Goal: Task Accomplishment & Management: Use online tool/utility

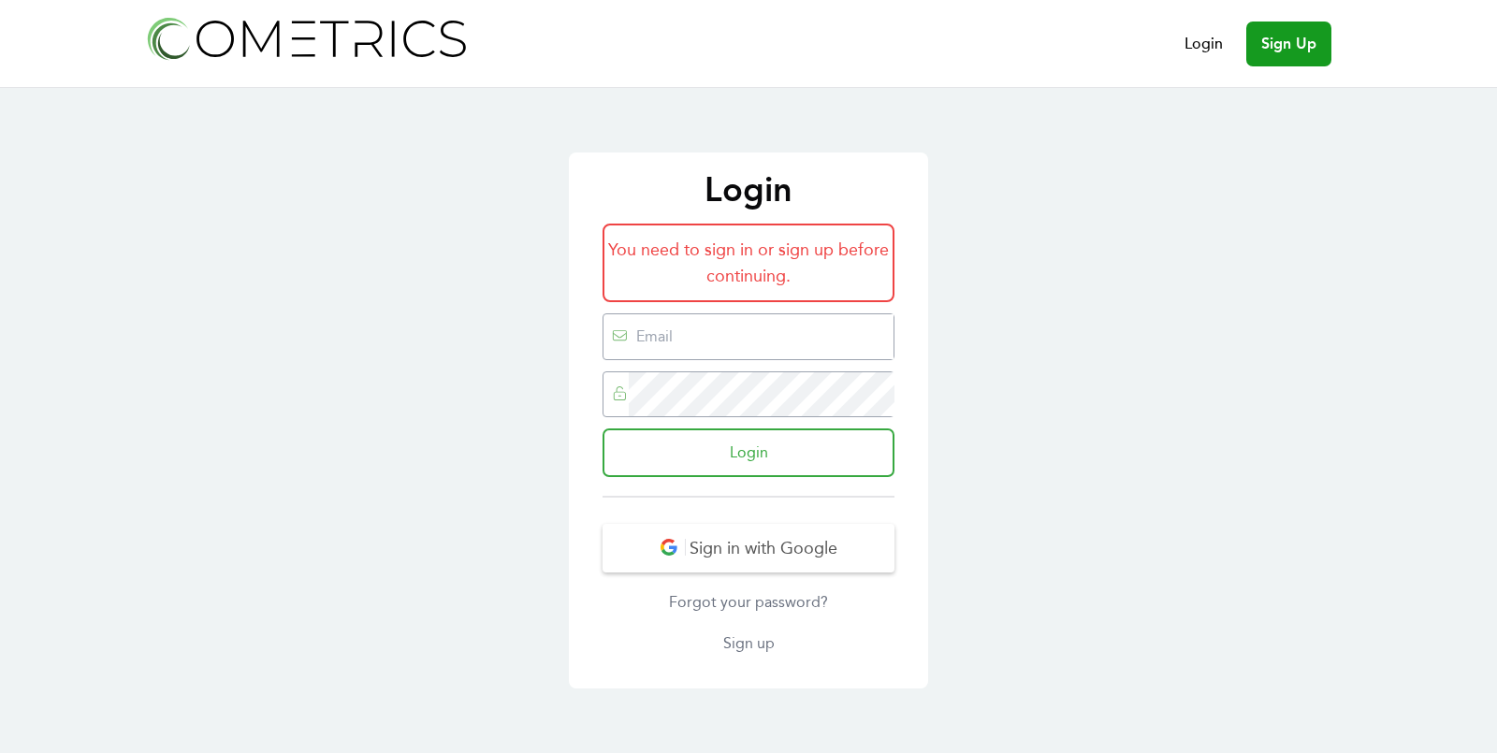
type input "[EMAIL_ADDRESS][DOMAIN_NAME]"
click at [716, 457] on input "Login" at bounding box center [748, 452] width 292 height 49
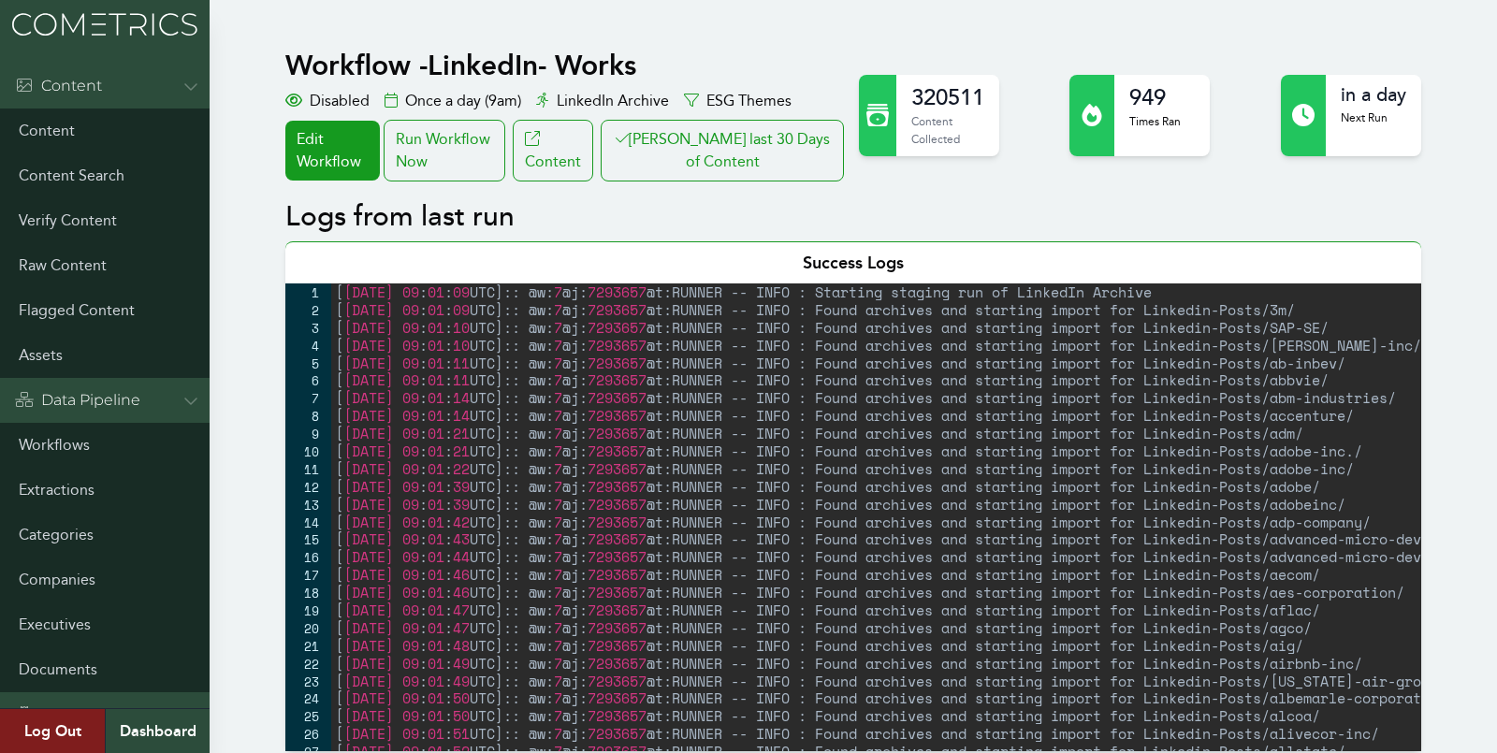
click at [451, 143] on div "Run Workflow Now" at bounding box center [445, 151] width 122 height 62
click at [707, 178] on button "[PERSON_NAME] last 30 Days of Content" at bounding box center [722, 151] width 243 height 62
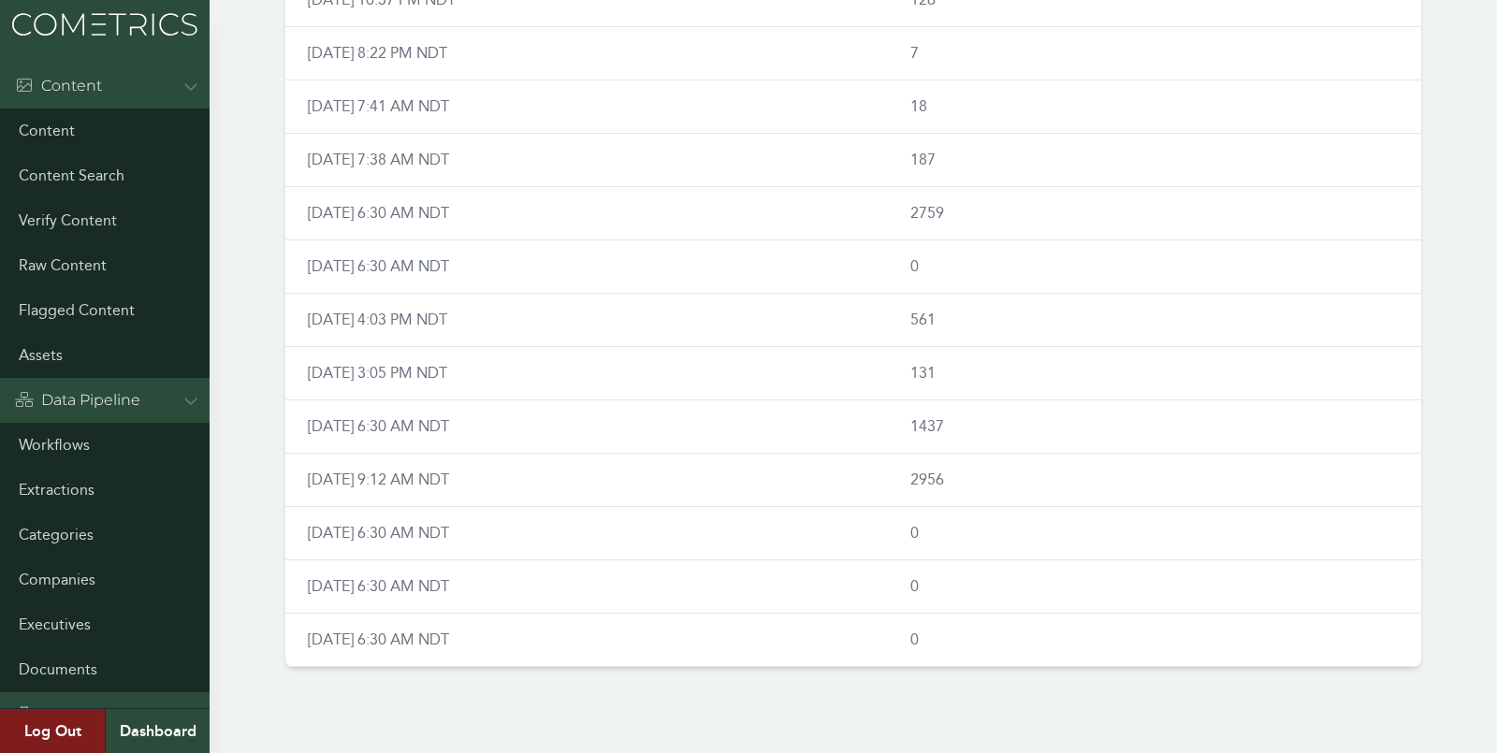
scroll to position [1069, 0]
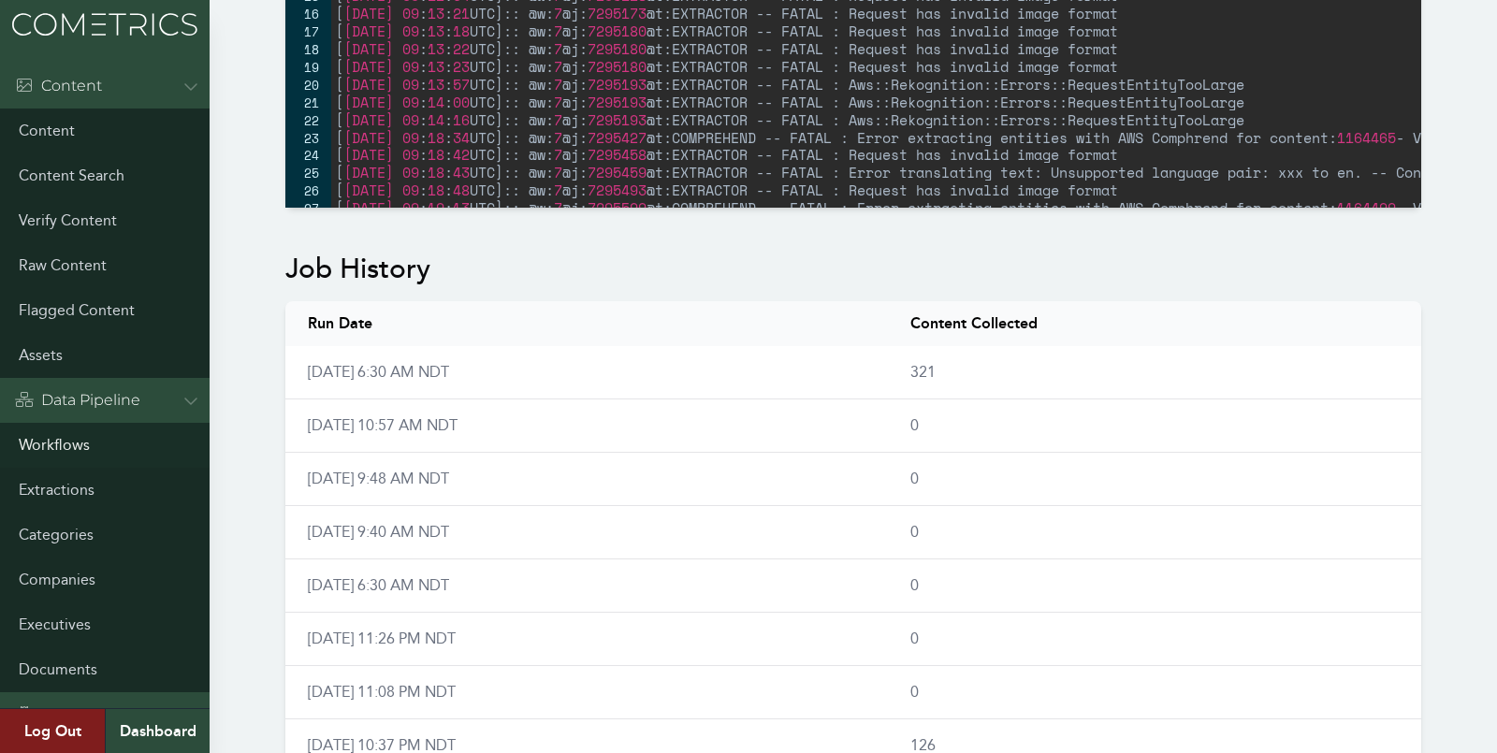
click at [68, 439] on link "Workflows" at bounding box center [105, 445] width 210 height 45
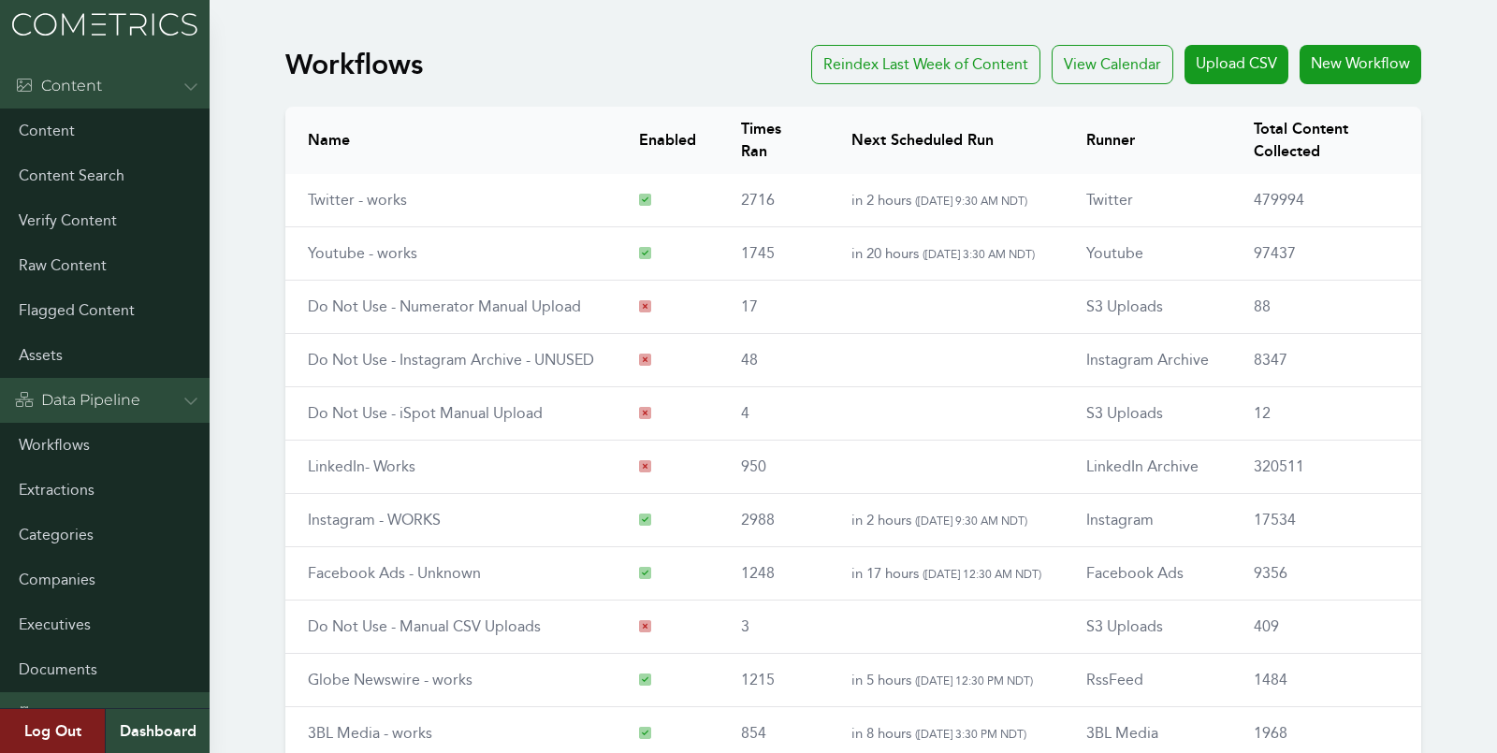
scroll to position [212, 0]
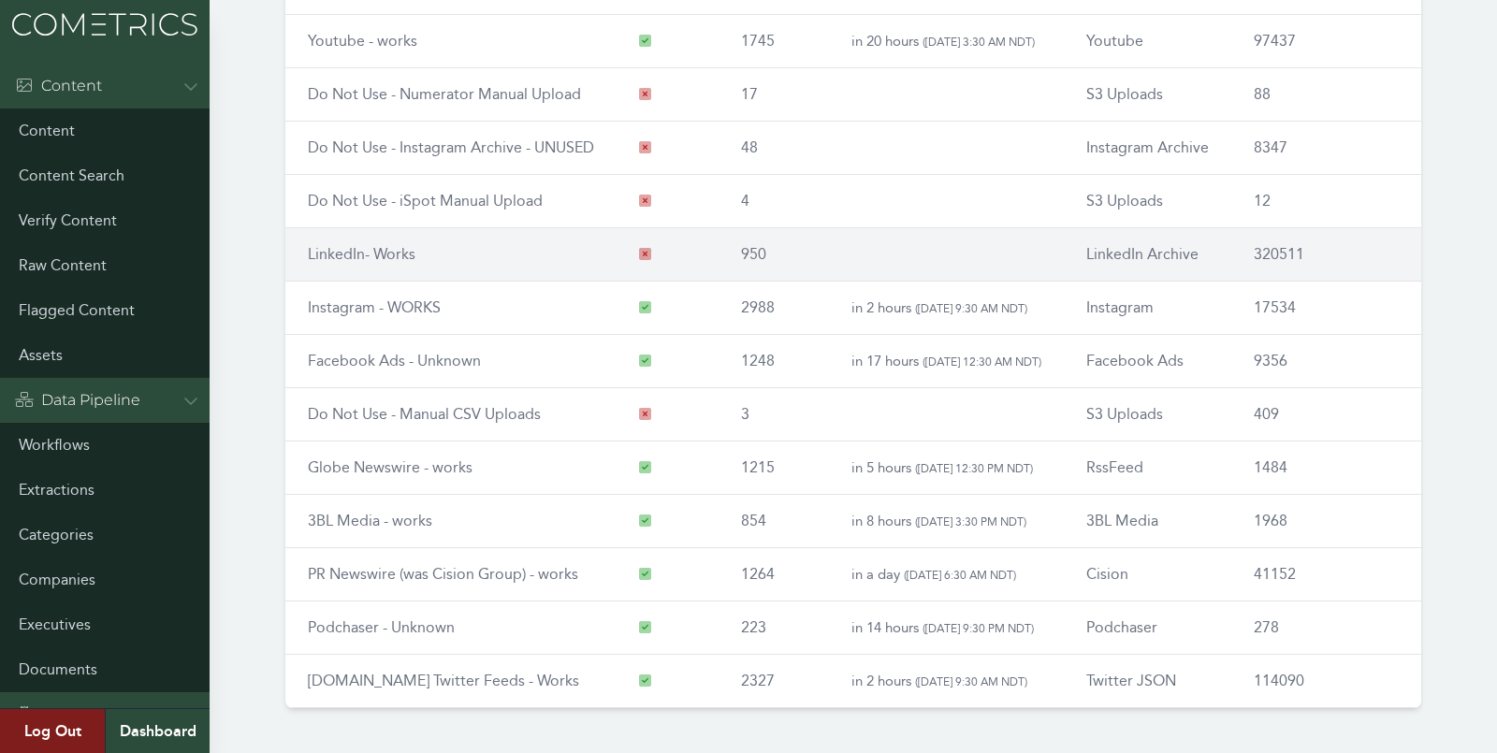
click at [359, 249] on link "LinkedIn- Works" at bounding box center [362, 254] width 108 height 18
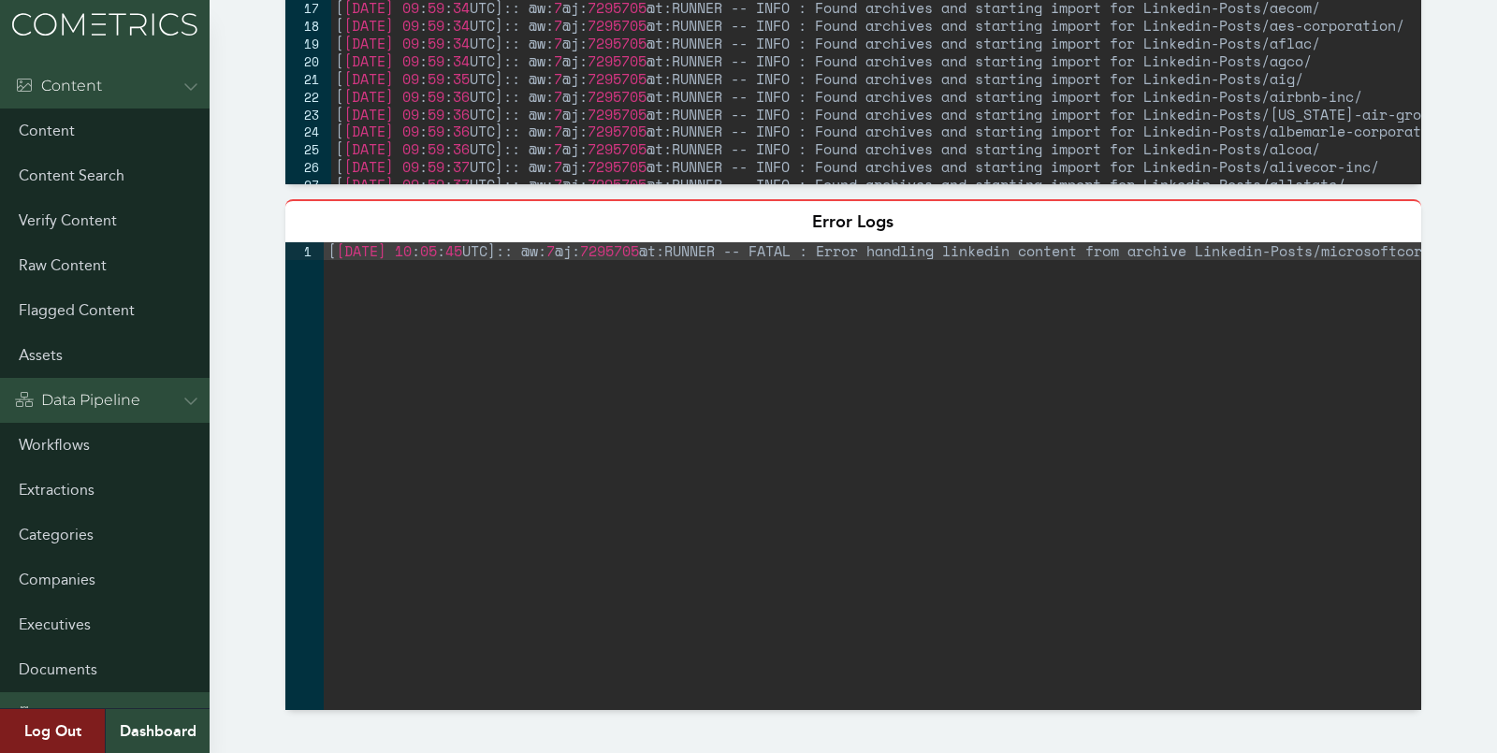
scroll to position [1120, 0]
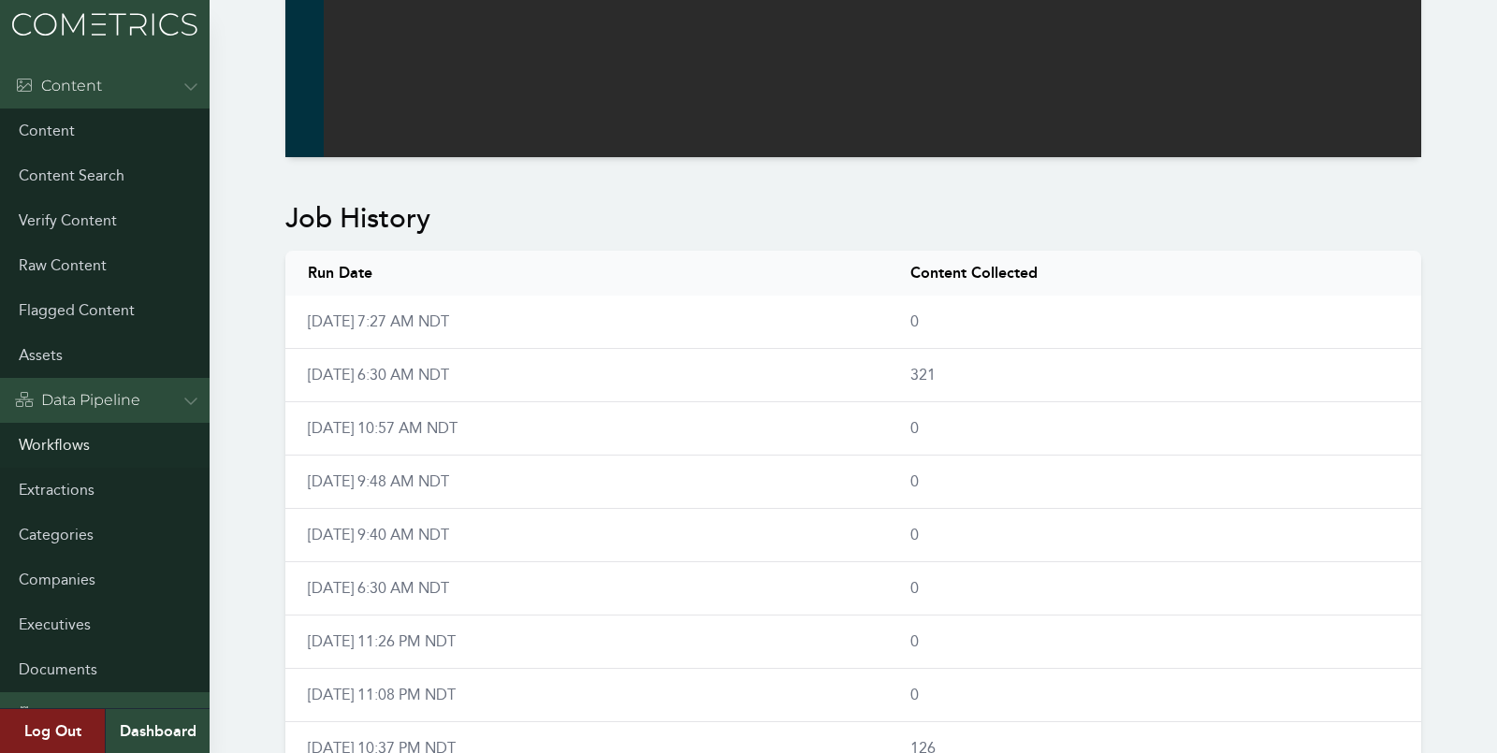
click at [53, 453] on link "Workflows" at bounding box center [105, 445] width 210 height 45
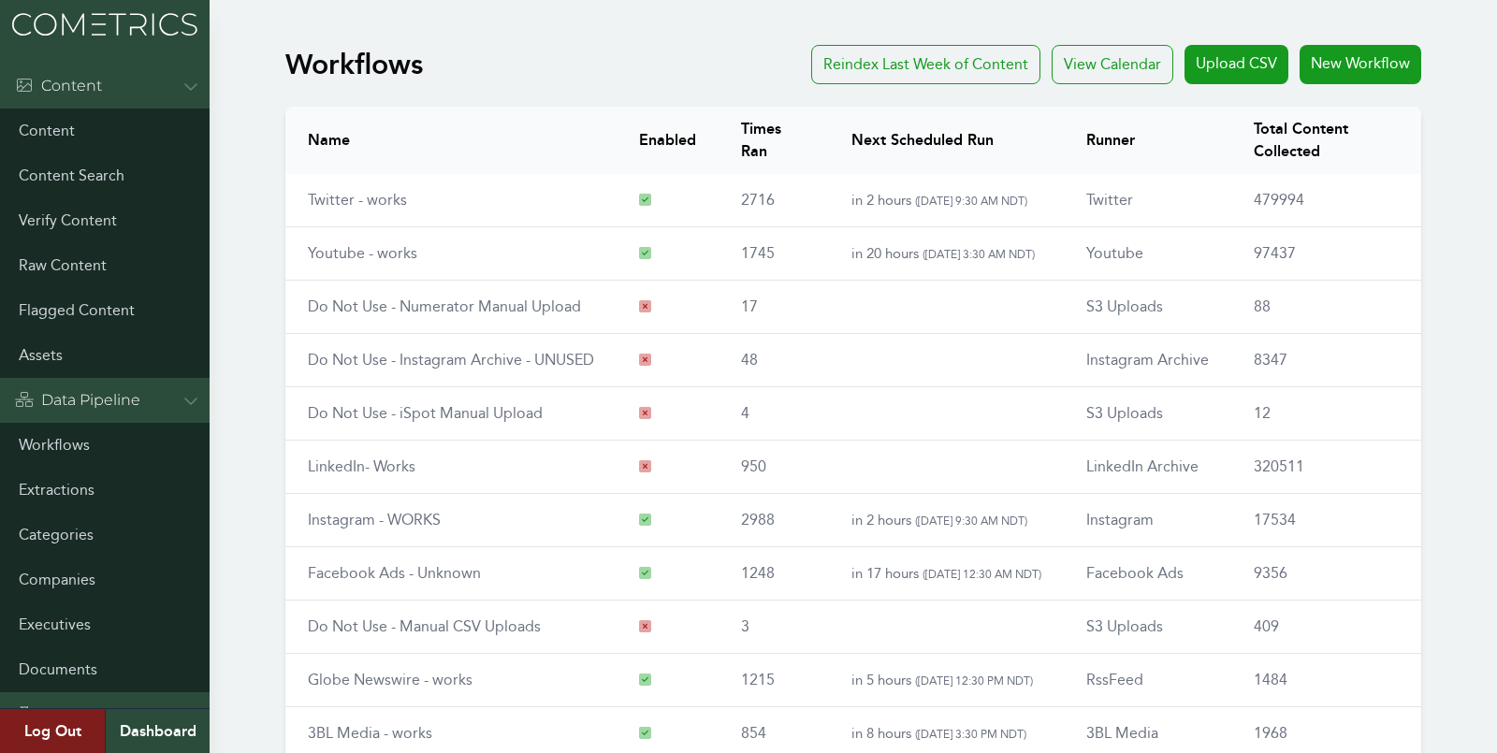
scroll to position [212, 0]
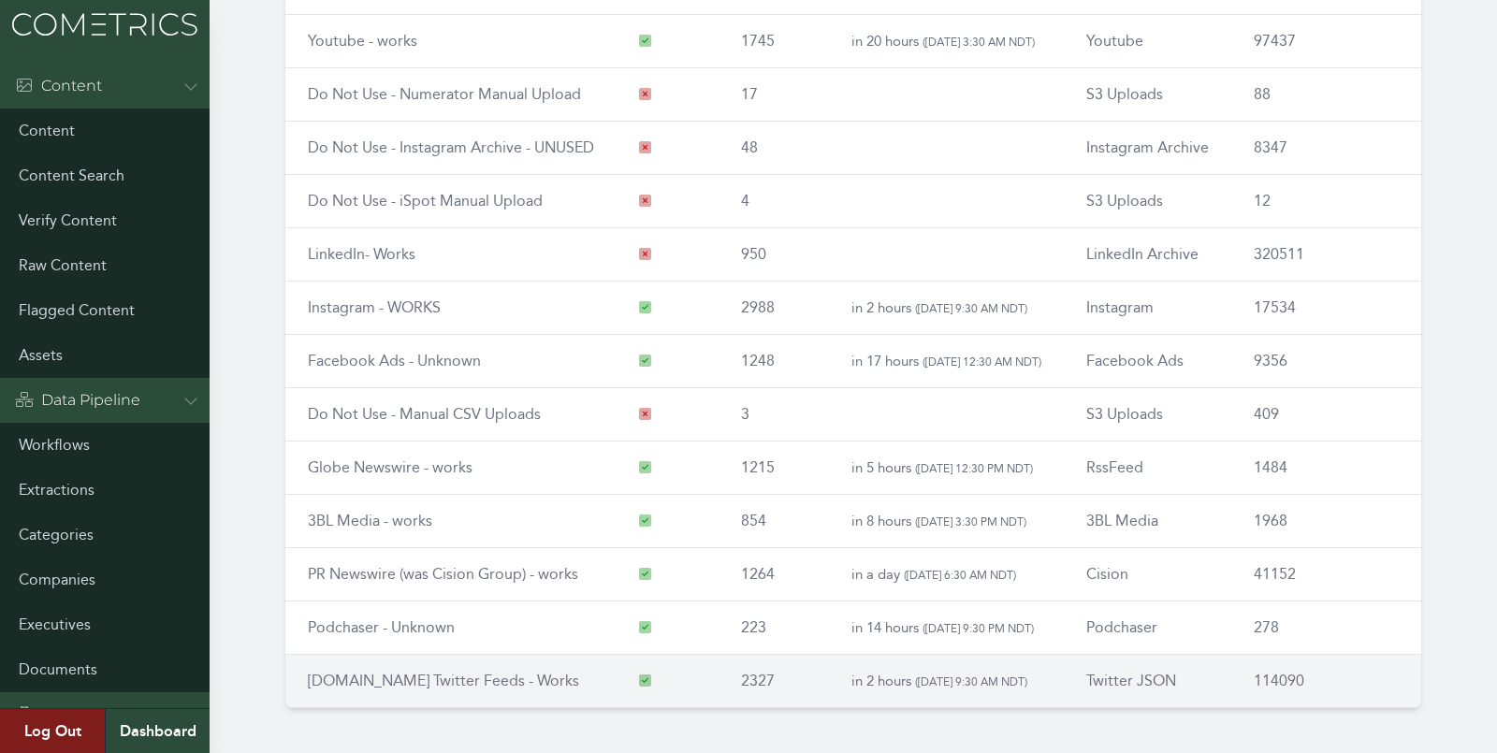
click at [370, 660] on td "[DOMAIN_NAME] Twitter Feeds - Works" at bounding box center [450, 681] width 331 height 53
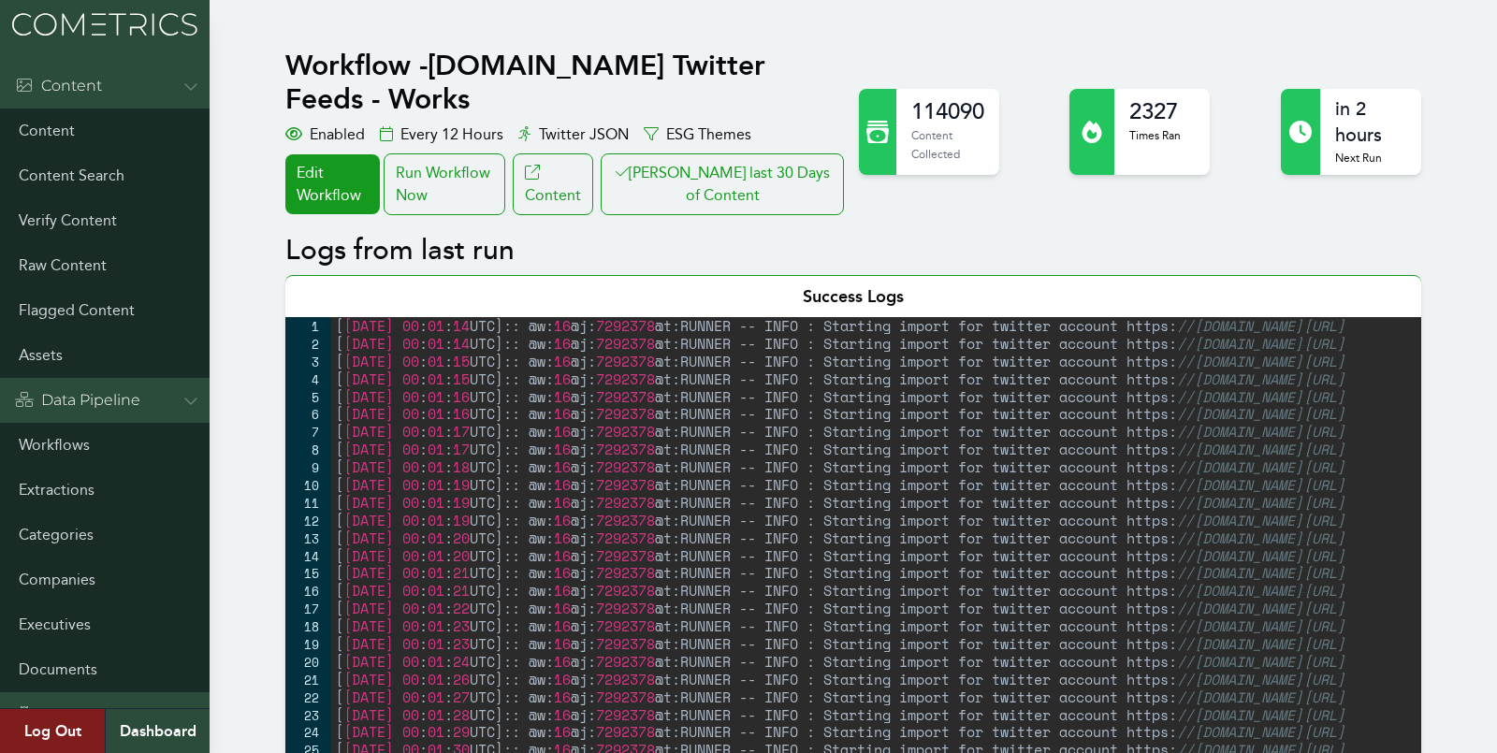
drag, startPoint x: 80, startPoint y: 434, endPoint x: 246, endPoint y: 11, distance: 454.5
